Goal: Find specific page/section: Find specific page/section

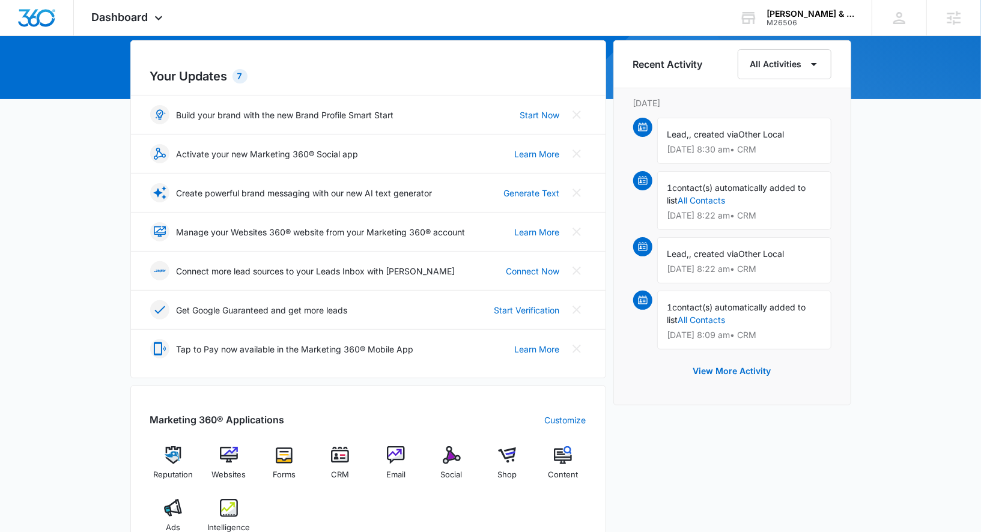
scroll to position [211, 0]
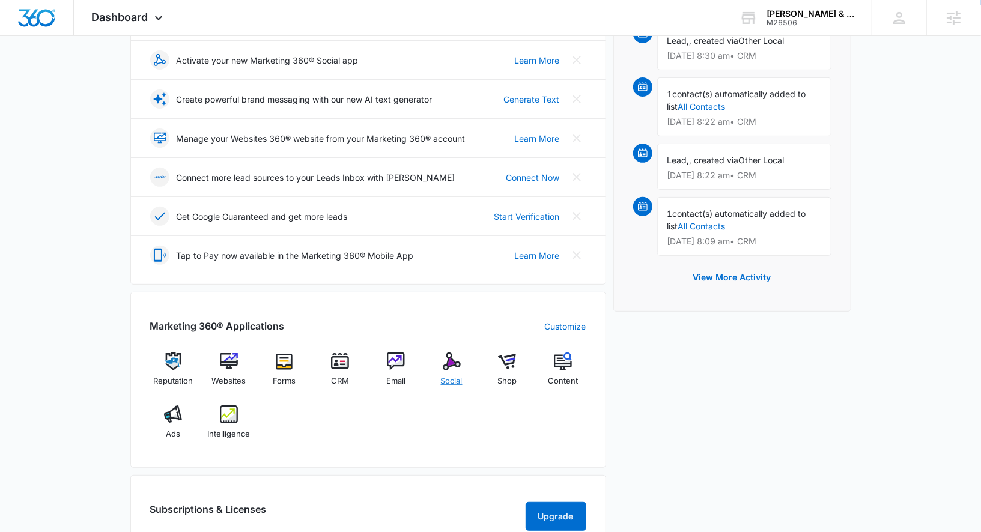
click at [459, 371] on div "Social" at bounding box center [451, 374] width 46 height 43
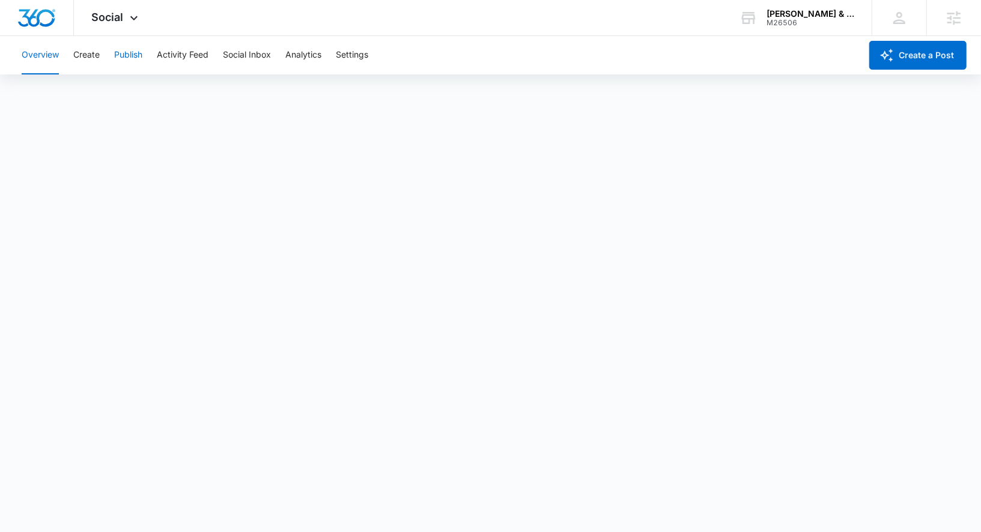
click at [134, 62] on button "Publish" at bounding box center [128, 55] width 28 height 38
click at [296, 56] on button "Analytics" at bounding box center [303, 55] width 36 height 38
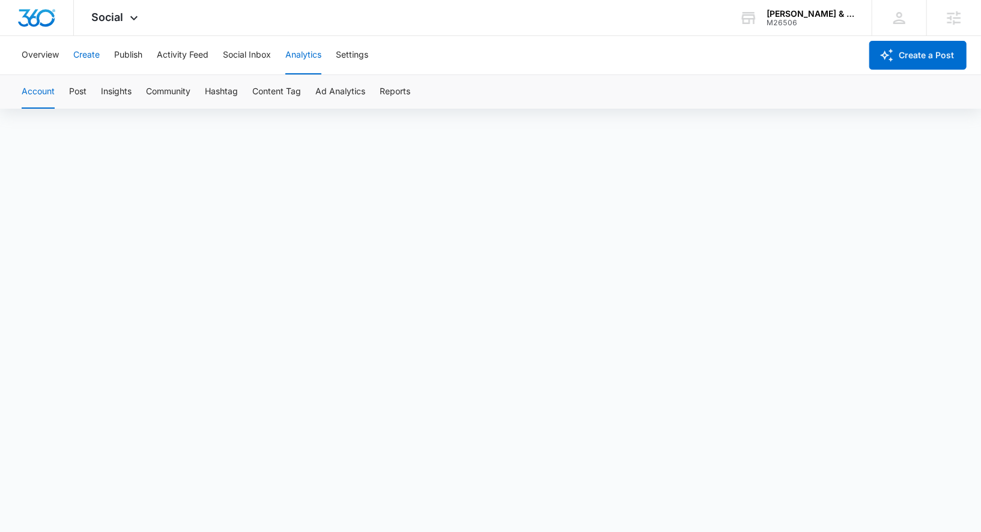
click at [96, 57] on button "Create" at bounding box center [86, 55] width 26 height 38
click at [123, 54] on button "Publish" at bounding box center [128, 55] width 28 height 38
click at [355, 56] on button "Settings" at bounding box center [352, 55] width 32 height 38
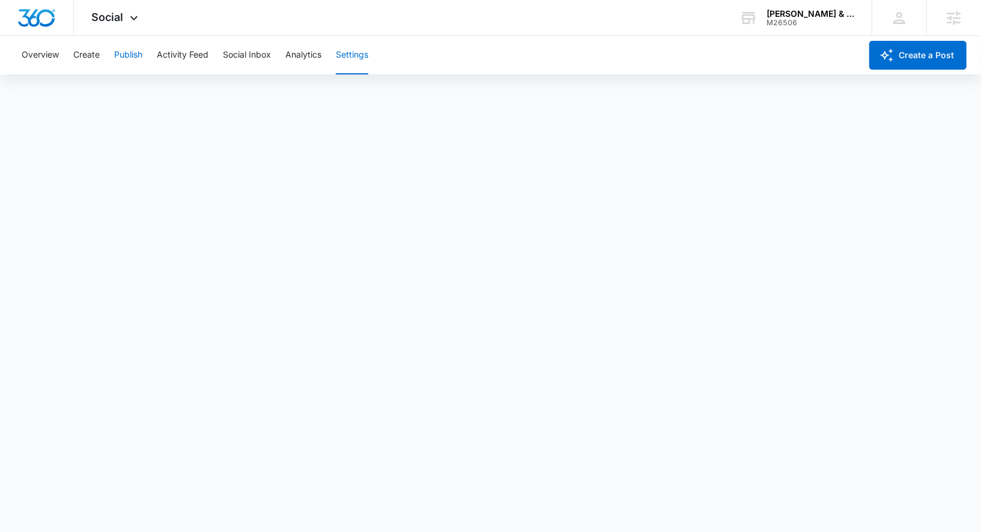
click at [142, 51] on button "Publish" at bounding box center [128, 55] width 28 height 38
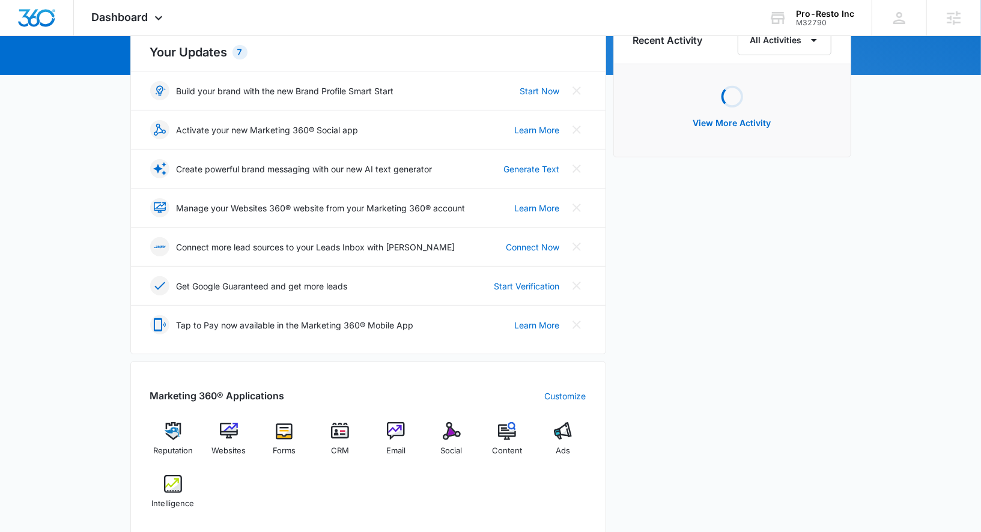
scroll to position [190, 0]
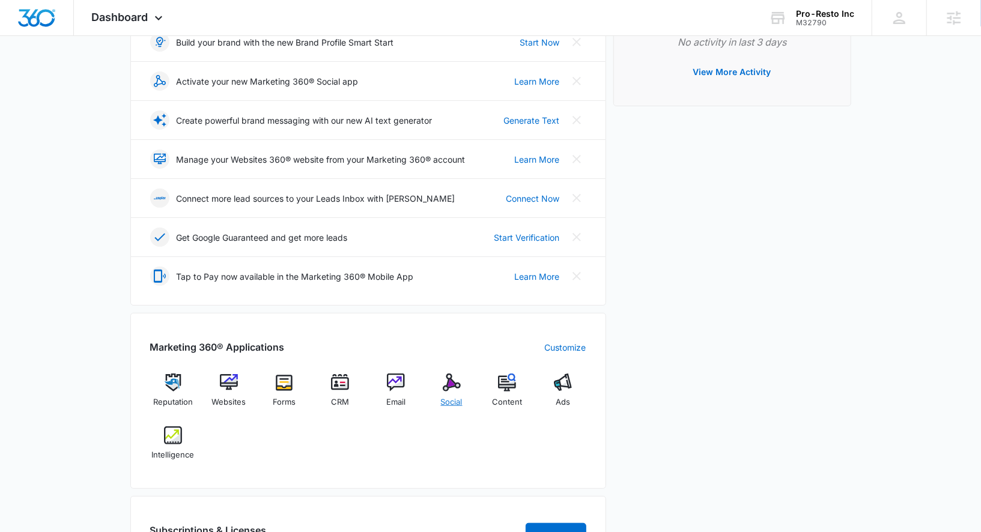
click at [458, 378] on img at bounding box center [452, 383] width 18 height 18
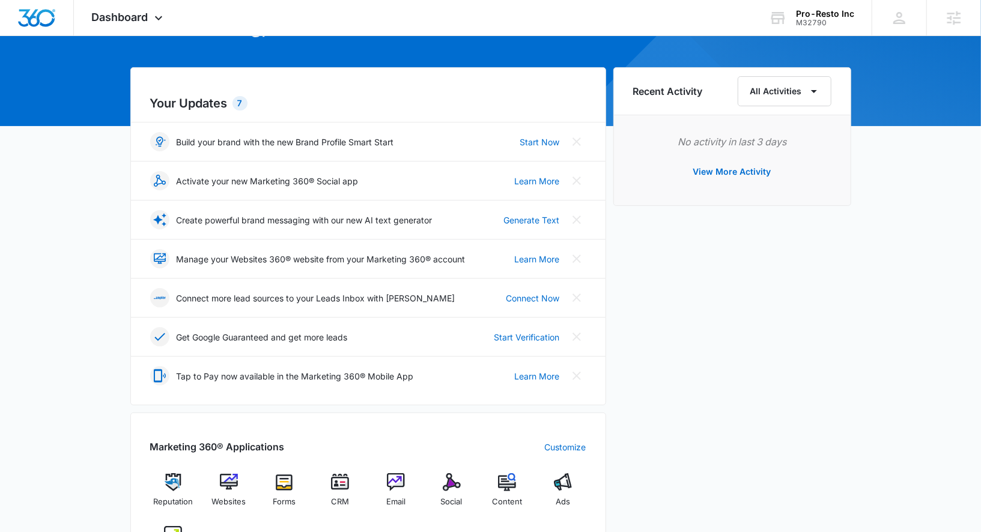
scroll to position [94, 0]
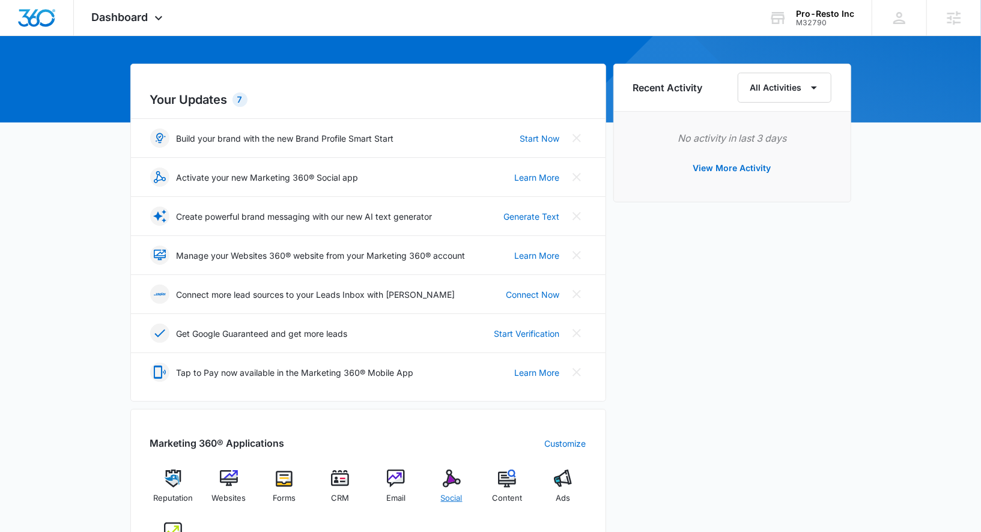
click at [435, 491] on div "Social" at bounding box center [451, 491] width 46 height 43
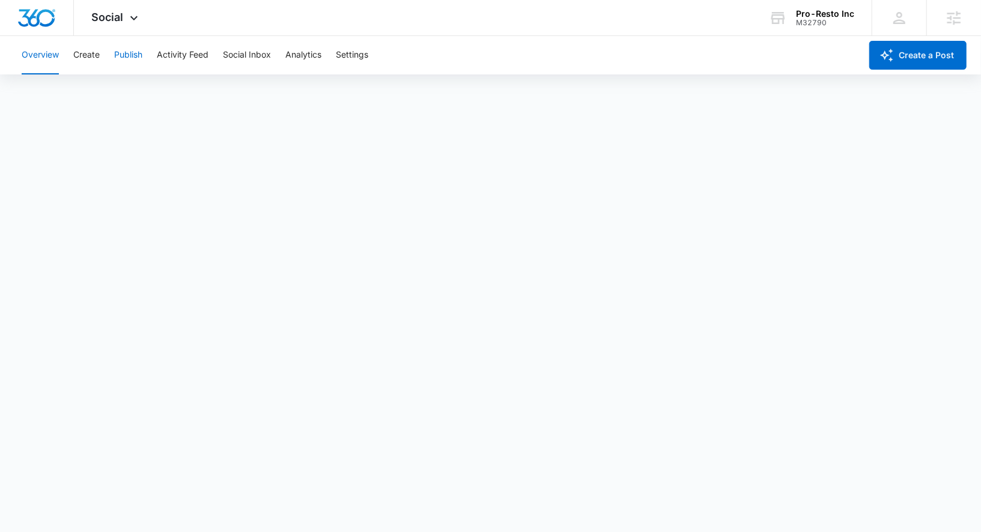
click at [118, 64] on button "Publish" at bounding box center [128, 55] width 28 height 38
click at [89, 59] on button "Create" at bounding box center [86, 55] width 26 height 38
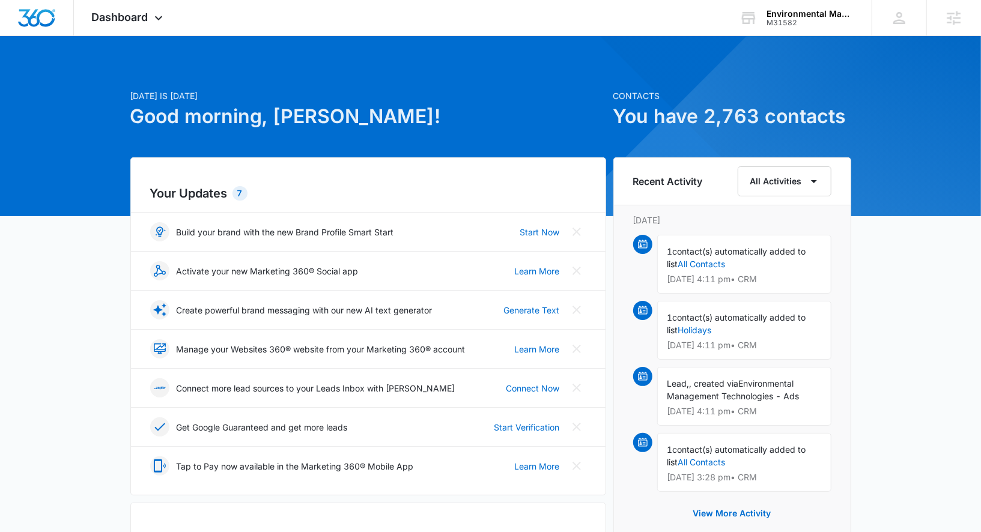
scroll to position [356, 0]
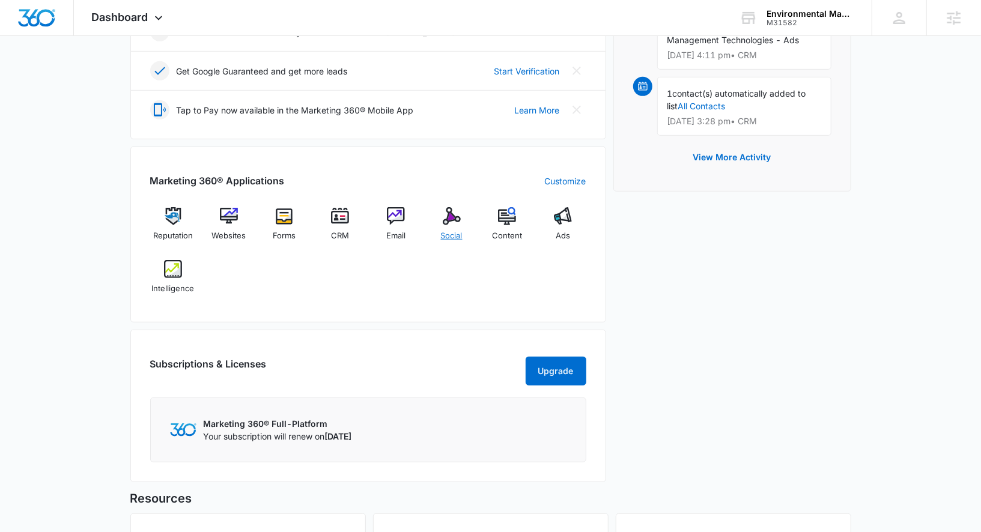
click at [451, 232] on span "Social" at bounding box center [452, 236] width 22 height 12
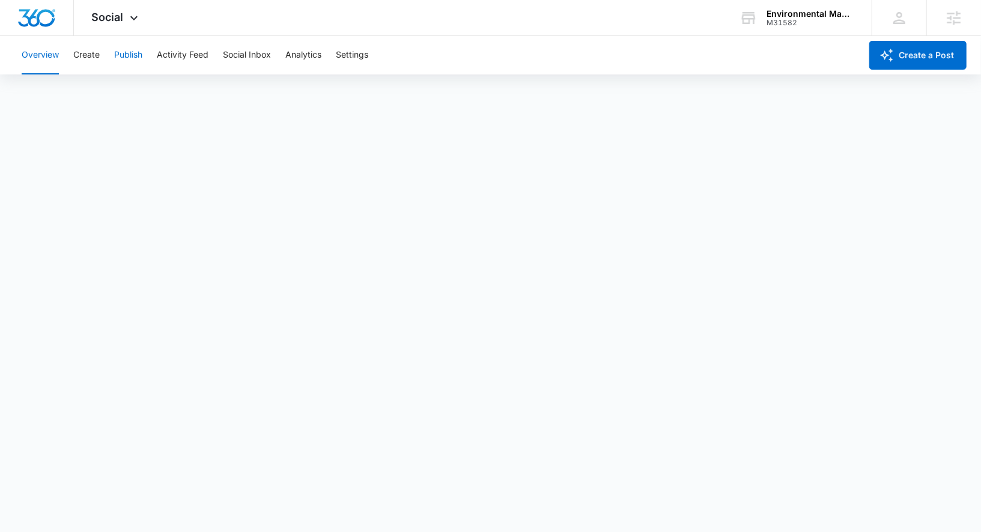
click at [123, 57] on button "Publish" at bounding box center [128, 55] width 28 height 38
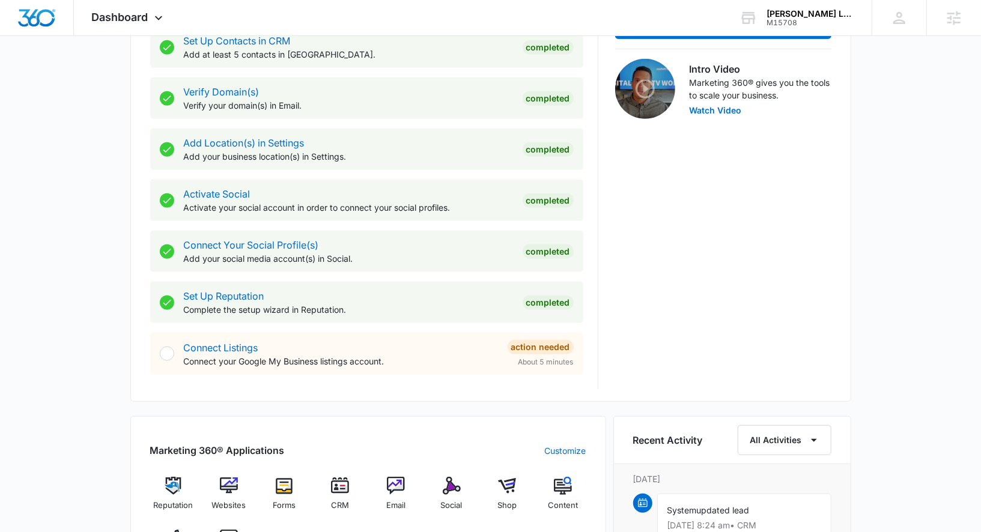
scroll to position [393, 0]
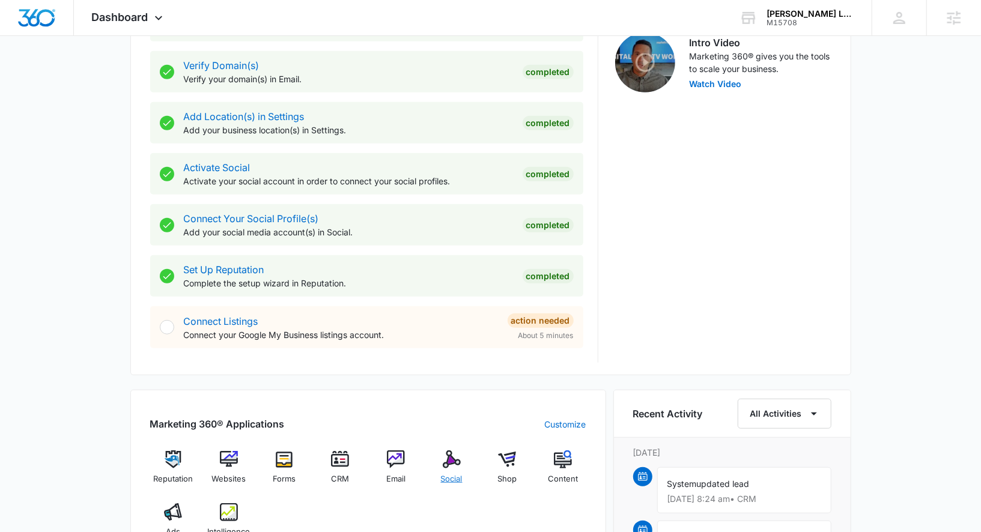
click at [446, 464] on img at bounding box center [452, 460] width 18 height 18
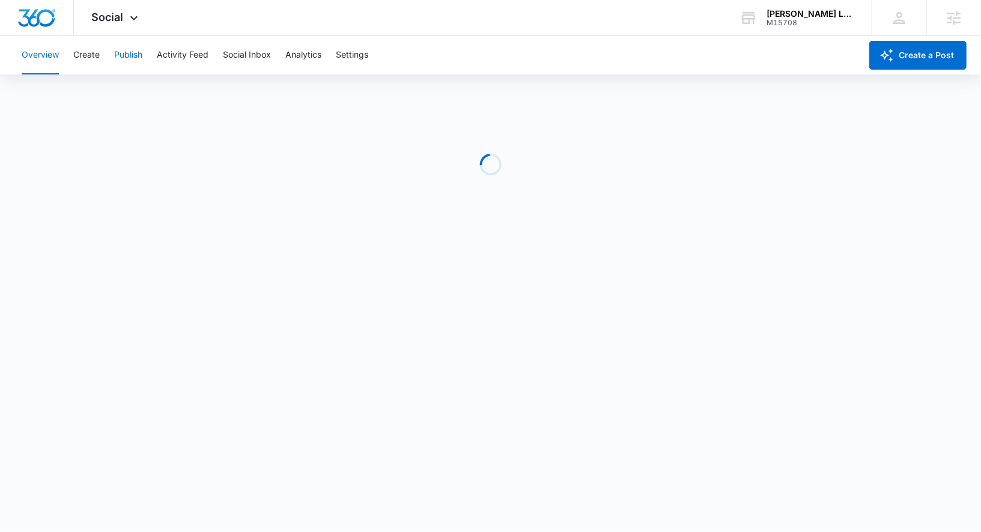
click at [139, 56] on button "Publish" at bounding box center [128, 55] width 28 height 38
click at [133, 58] on button "Publish" at bounding box center [128, 55] width 28 height 38
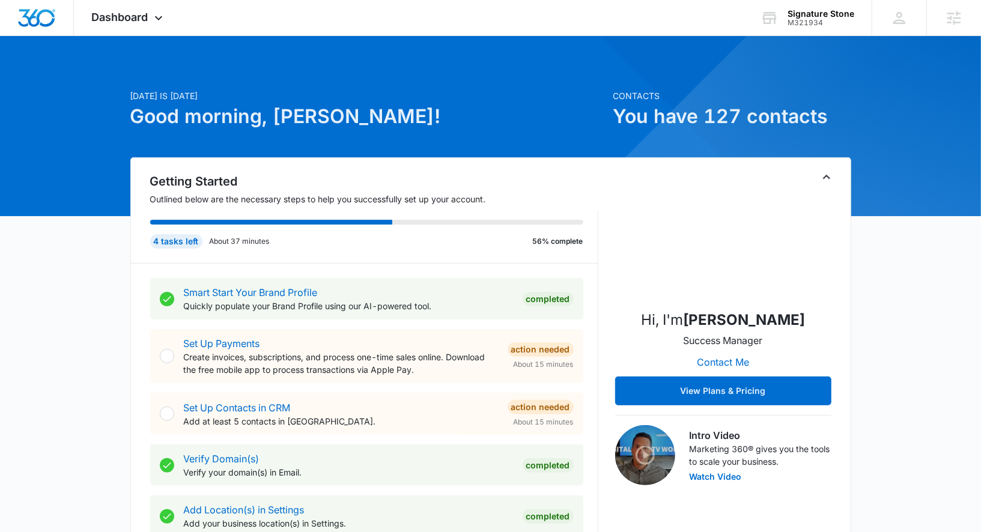
scroll to position [385, 0]
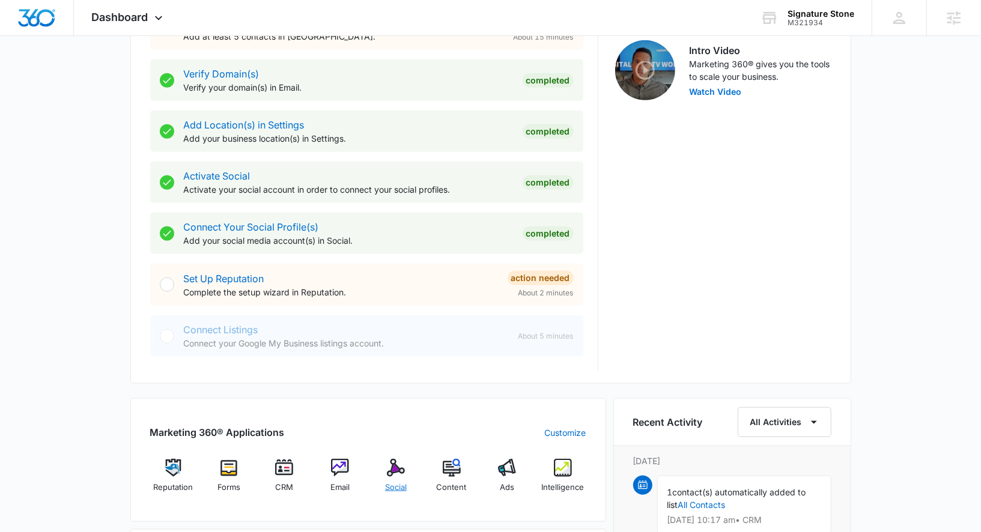
click at [395, 475] on img at bounding box center [396, 468] width 18 height 18
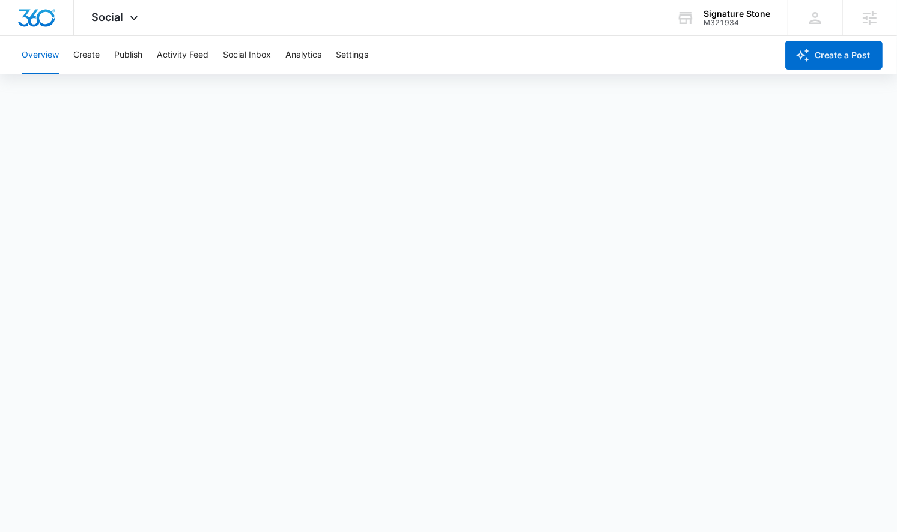
click at [111, 53] on div "Overview Create Publish Activity Feed Social Inbox Analytics Settings" at bounding box center [395, 55] width 762 height 38
click at [131, 56] on button "Publish" at bounding box center [128, 55] width 28 height 38
click at [300, 60] on button "Analytics" at bounding box center [303, 55] width 36 height 38
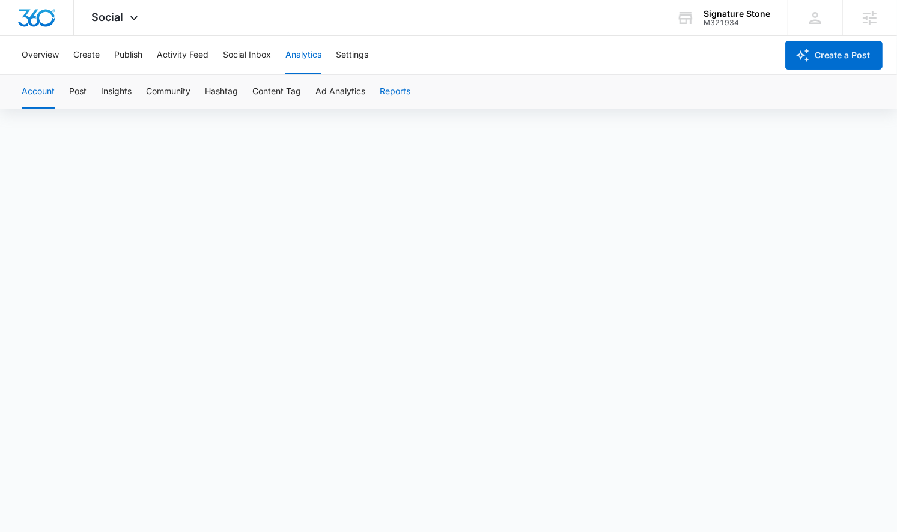
click at [399, 88] on button "Reports" at bounding box center [395, 92] width 31 height 34
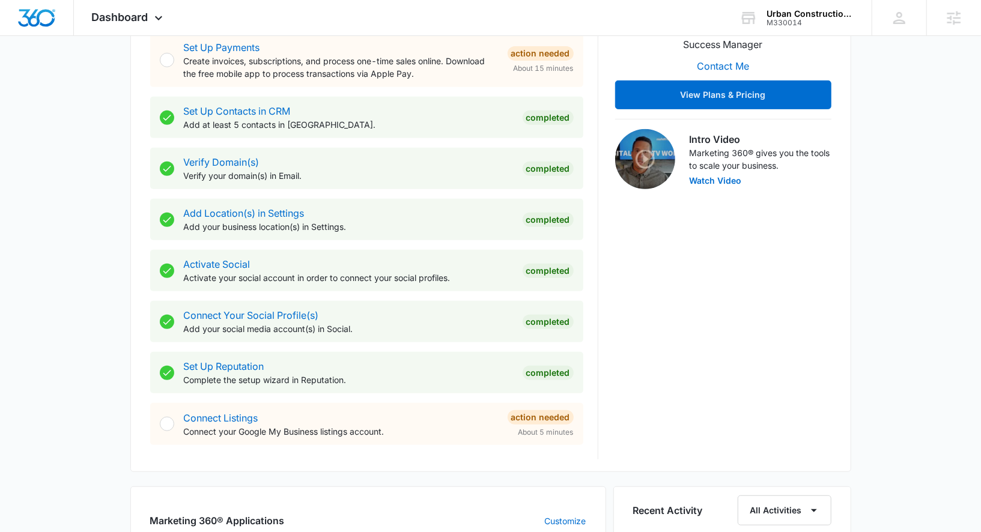
scroll to position [430, 0]
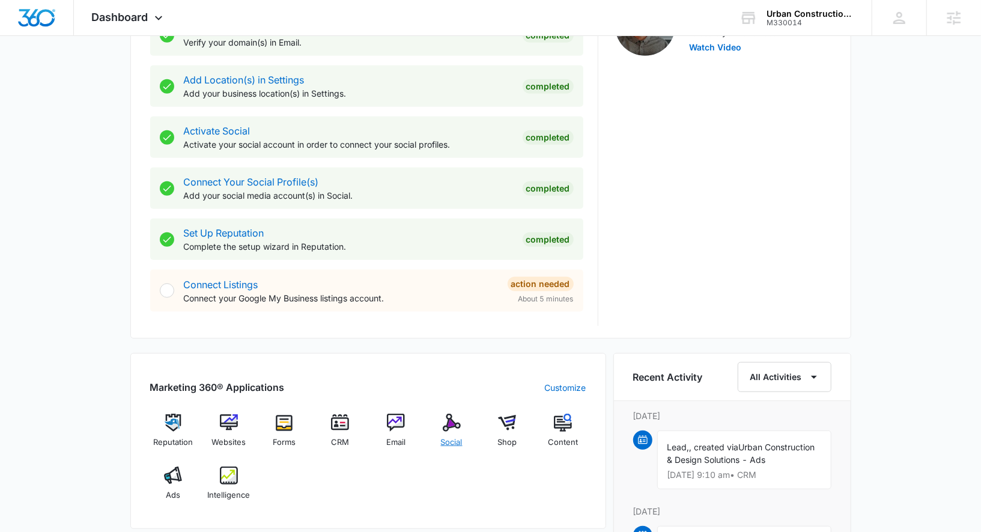
click at [458, 418] on img at bounding box center [452, 423] width 18 height 18
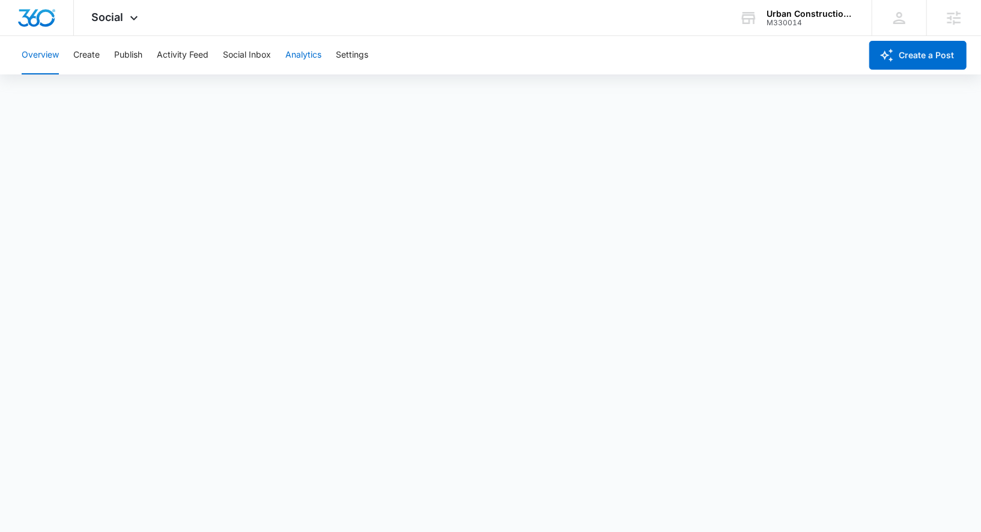
click at [311, 67] on button "Analytics" at bounding box center [303, 55] width 36 height 38
click at [396, 90] on button "Reports" at bounding box center [395, 92] width 31 height 34
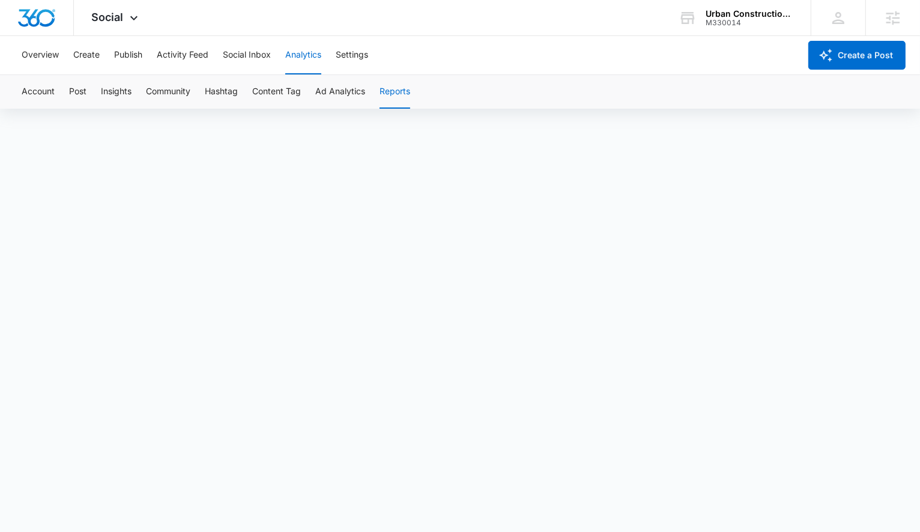
click at [89, 93] on div "Account Post Insights Community Hashtag Content Tag Ad Analytics Reports" at bounding box center [459, 92] width 891 height 34
click at [84, 93] on button "Post" at bounding box center [77, 92] width 17 height 34
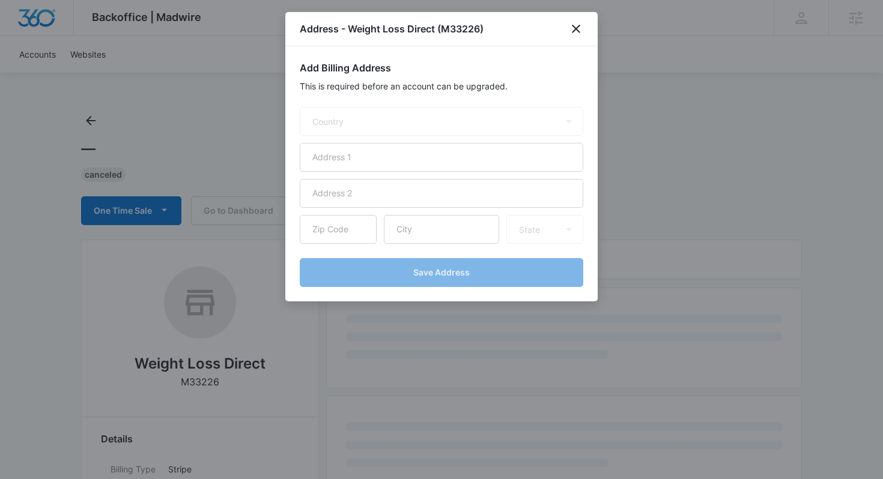
select select "US"
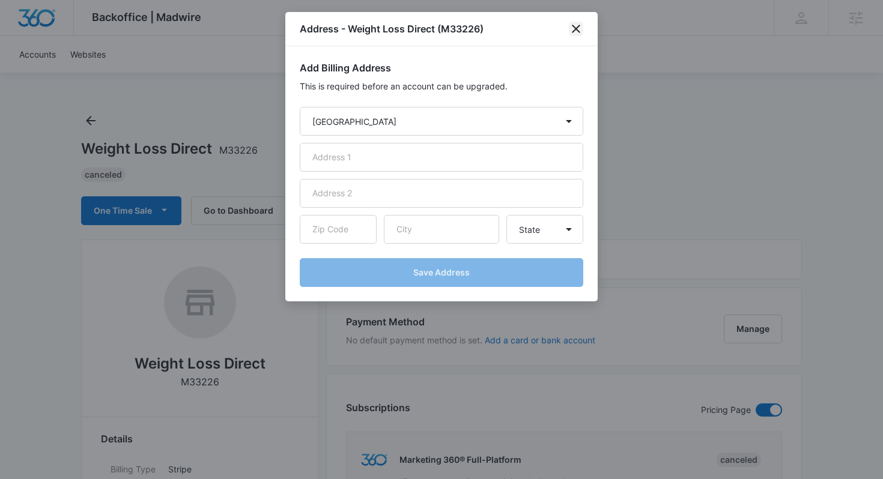
click at [580, 25] on icon "close" at bounding box center [576, 29] width 14 height 14
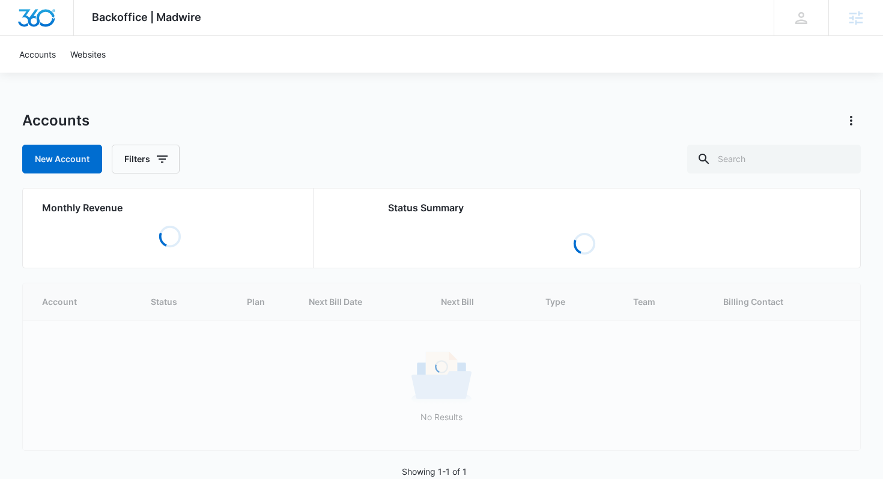
select select "US"
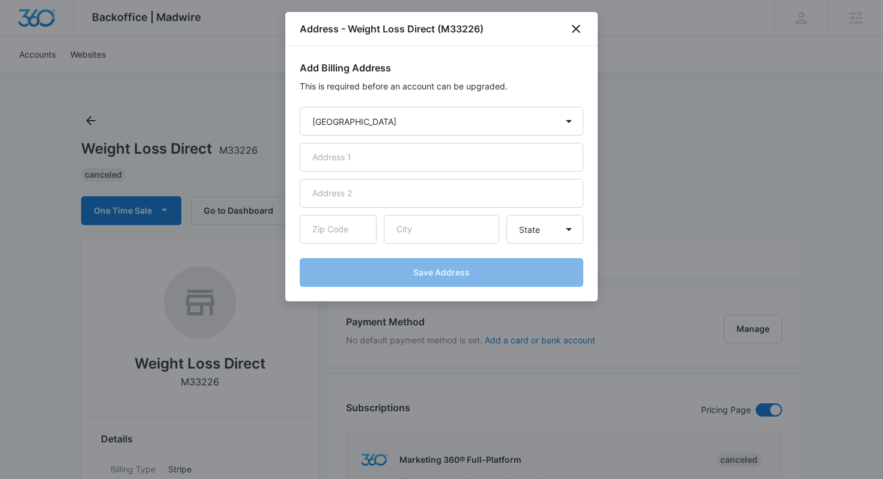
click at [621, 263] on div at bounding box center [441, 239] width 883 height 479
click at [582, 29] on icon "close" at bounding box center [576, 29] width 14 height 14
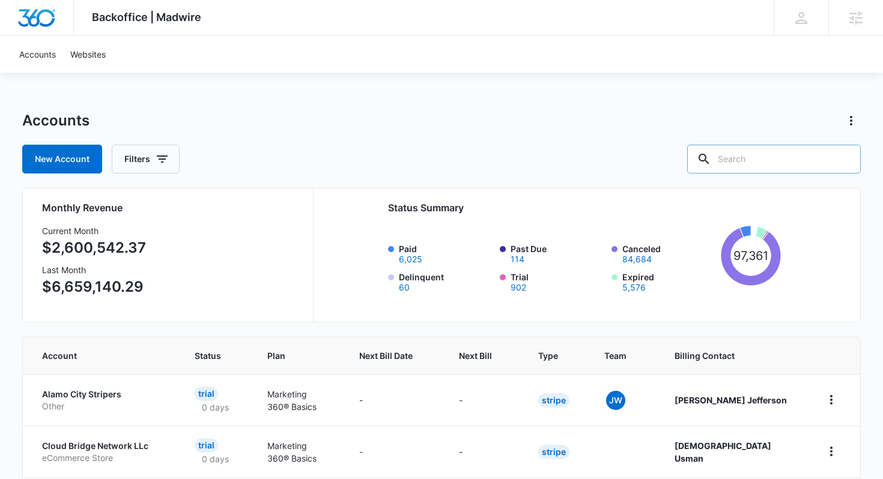
click at [795, 162] on input "text" at bounding box center [774, 159] width 174 height 29
type input "weight loss direct"
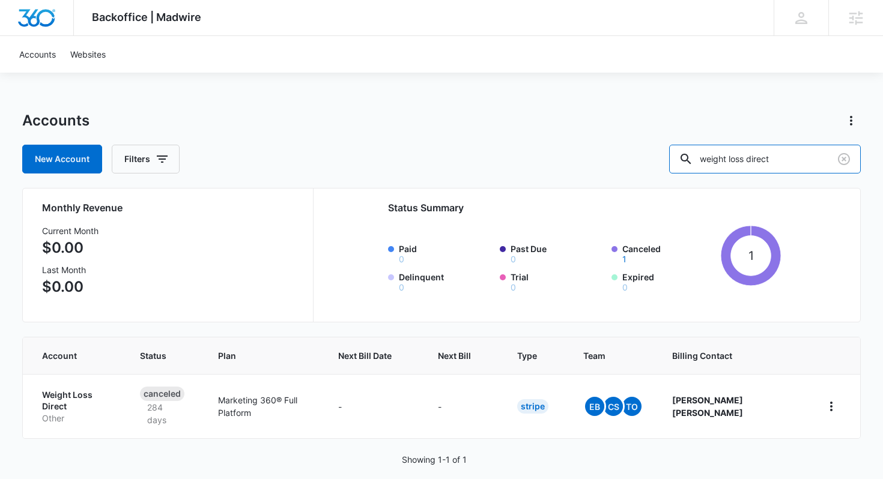
scroll to position [3, 0]
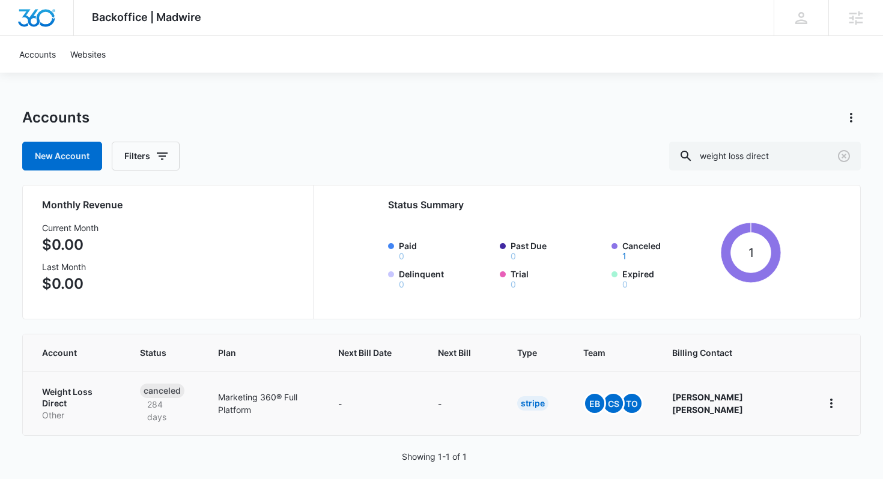
click at [103, 392] on p "Weight Loss Direct" at bounding box center [76, 397] width 69 height 23
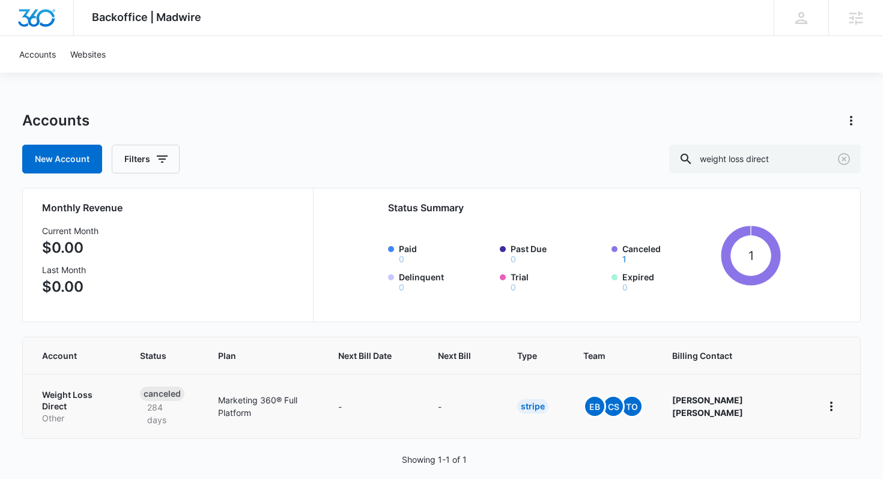
select select "US"
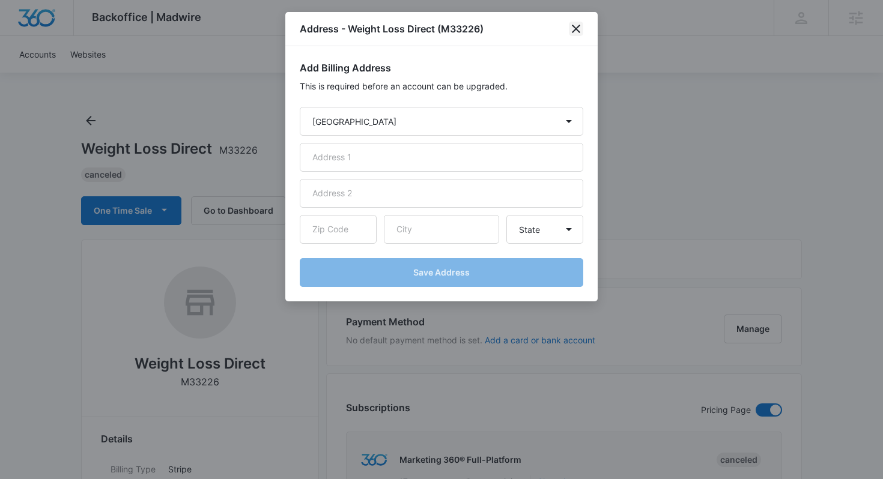
click at [582, 28] on icon "close" at bounding box center [576, 29] width 14 height 14
select select "US"
click at [652, 71] on div at bounding box center [441, 239] width 883 height 479
click at [565, 19] on div "Address - Weight Loss Direct (M33226)" at bounding box center [441, 29] width 312 height 34
click at [580, 34] on icon "close" at bounding box center [576, 29] width 14 height 14
